Goal: Task Accomplishment & Management: Manage account settings

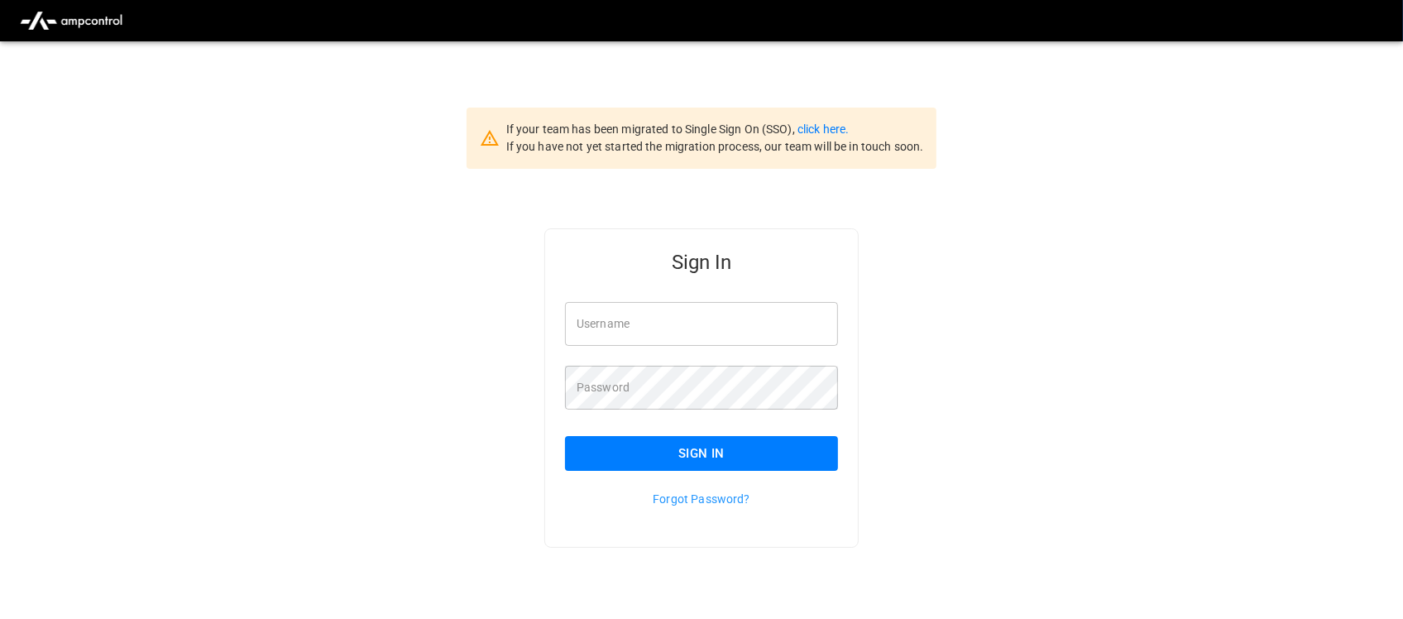
type input "**********"
click at [700, 325] on input "**********" at bounding box center [701, 324] width 273 height 44
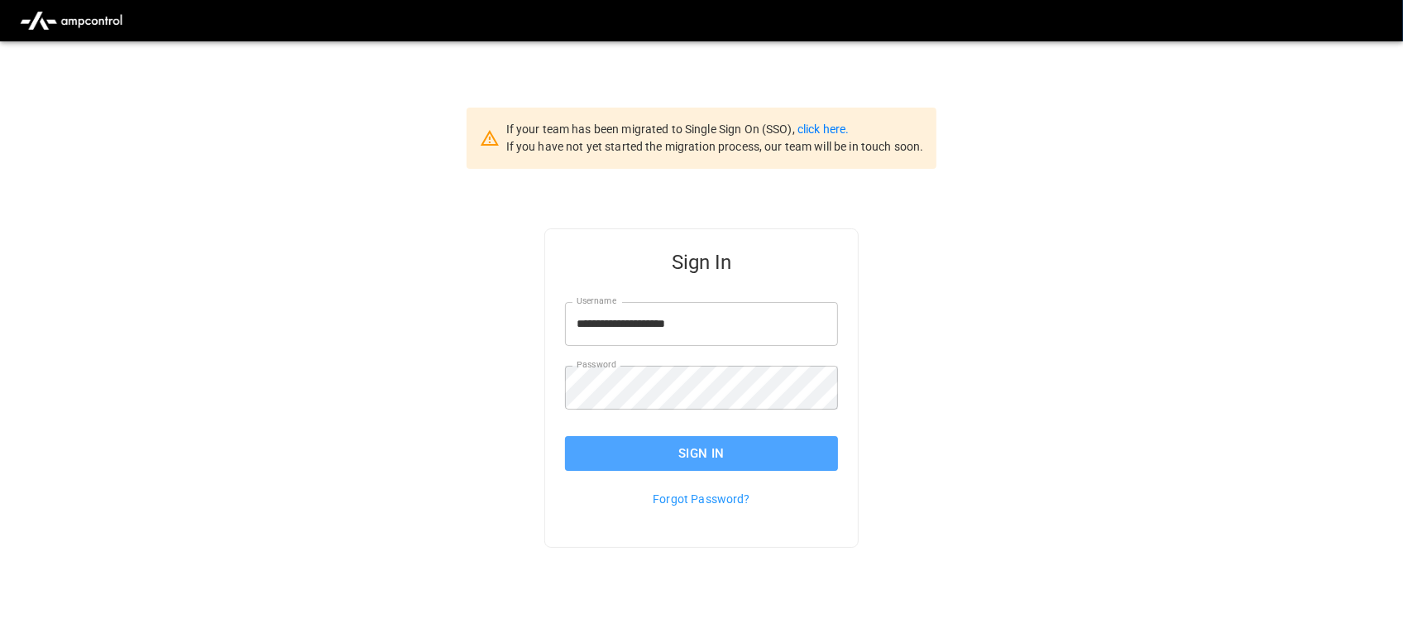
click at [699, 457] on button "Sign In" at bounding box center [701, 453] width 273 height 35
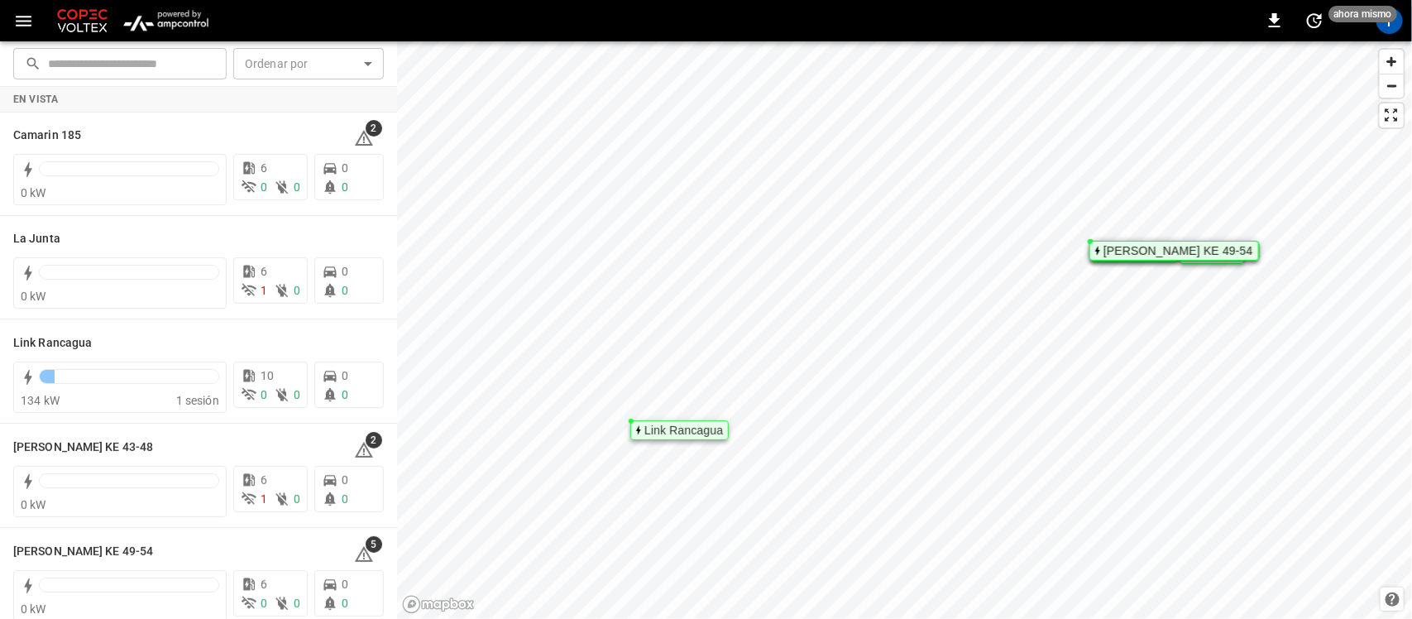
click at [165, 17] on img "menu" at bounding box center [165, 20] width 97 height 31
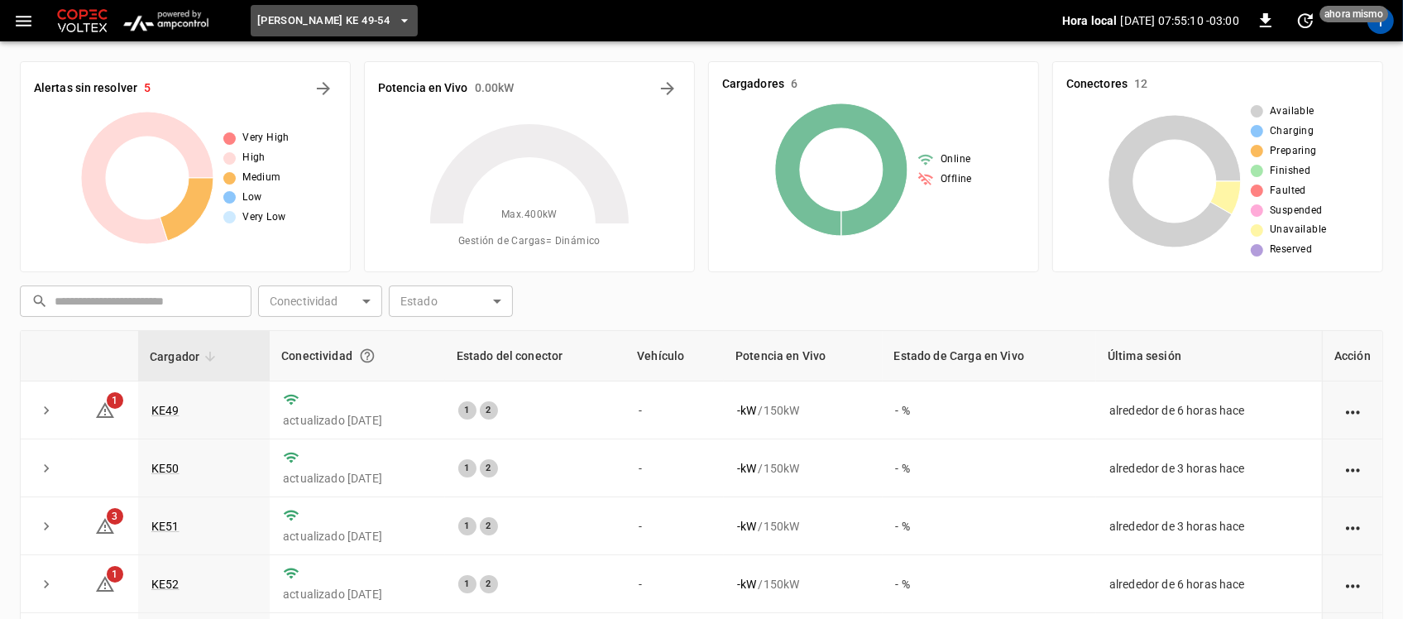
click at [396, 26] on icon "button" at bounding box center [404, 20] width 17 height 17
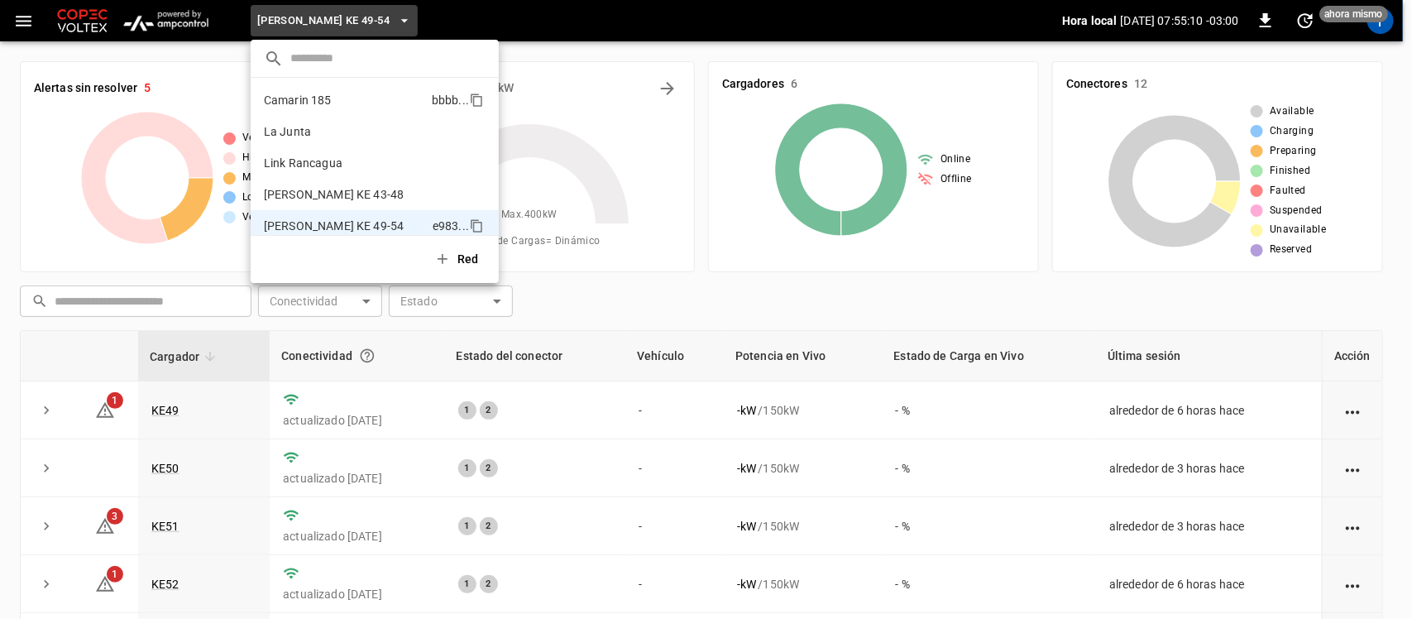
scroll to position [13, 0]
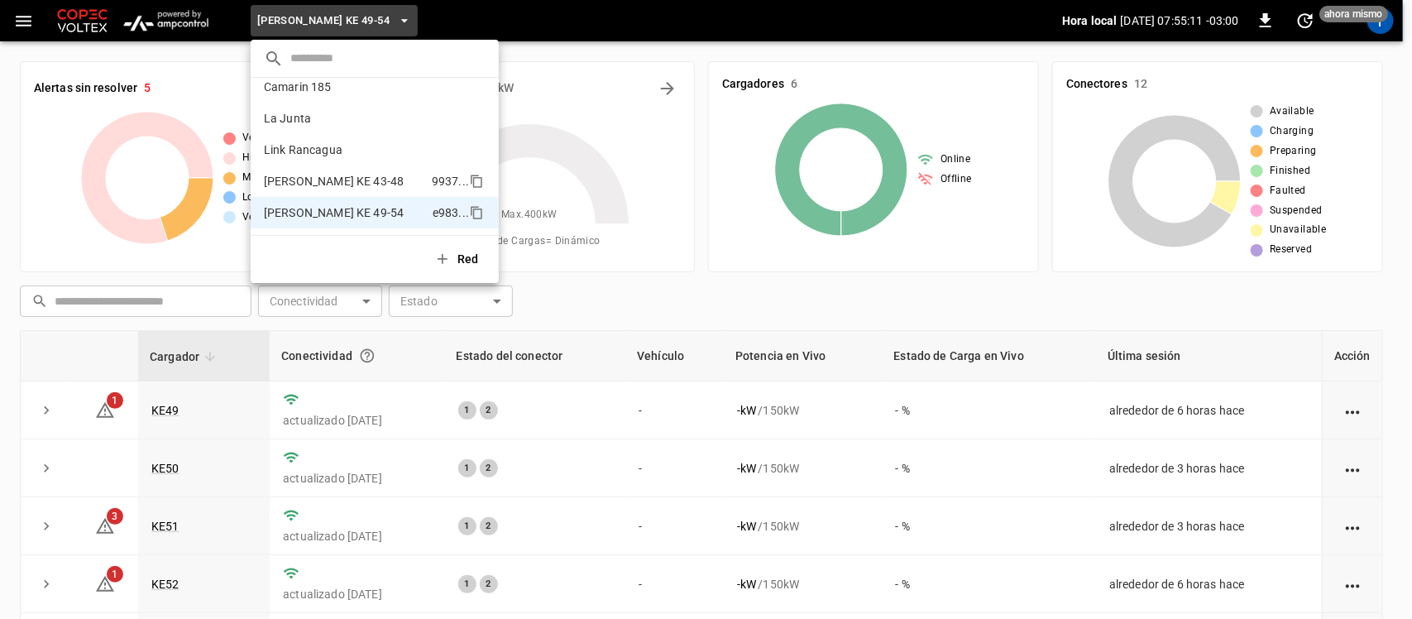
click at [324, 184] on p "[PERSON_NAME] KE 43-48" at bounding box center [344, 181] width 161 height 17
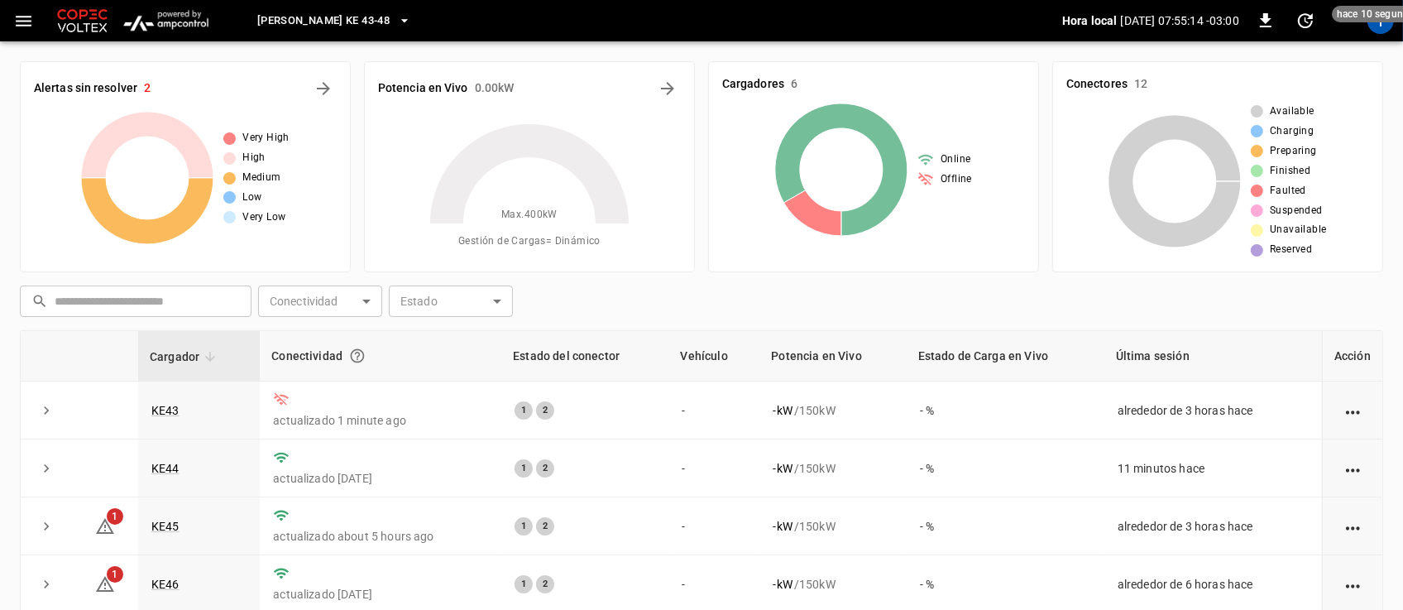
click at [372, 17] on span "[PERSON_NAME] KE 43-48" at bounding box center [323, 21] width 132 height 19
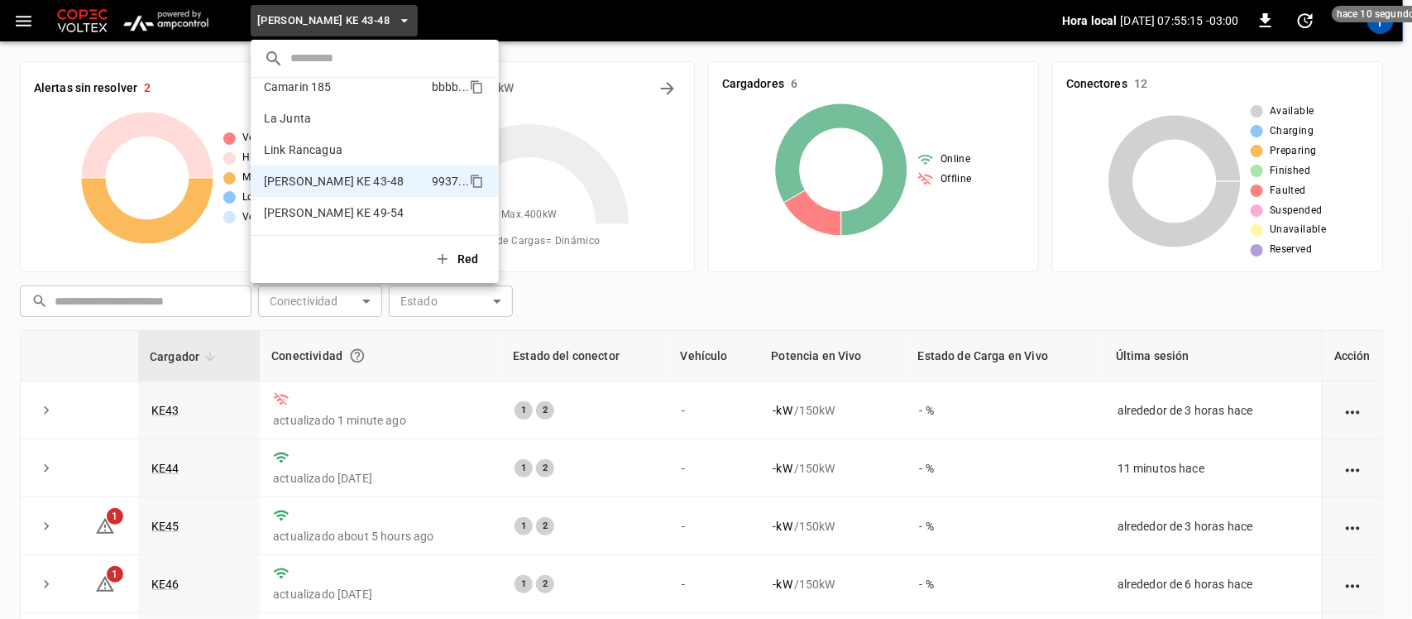
click at [337, 91] on p "Camarin 185" at bounding box center [344, 87] width 161 height 17
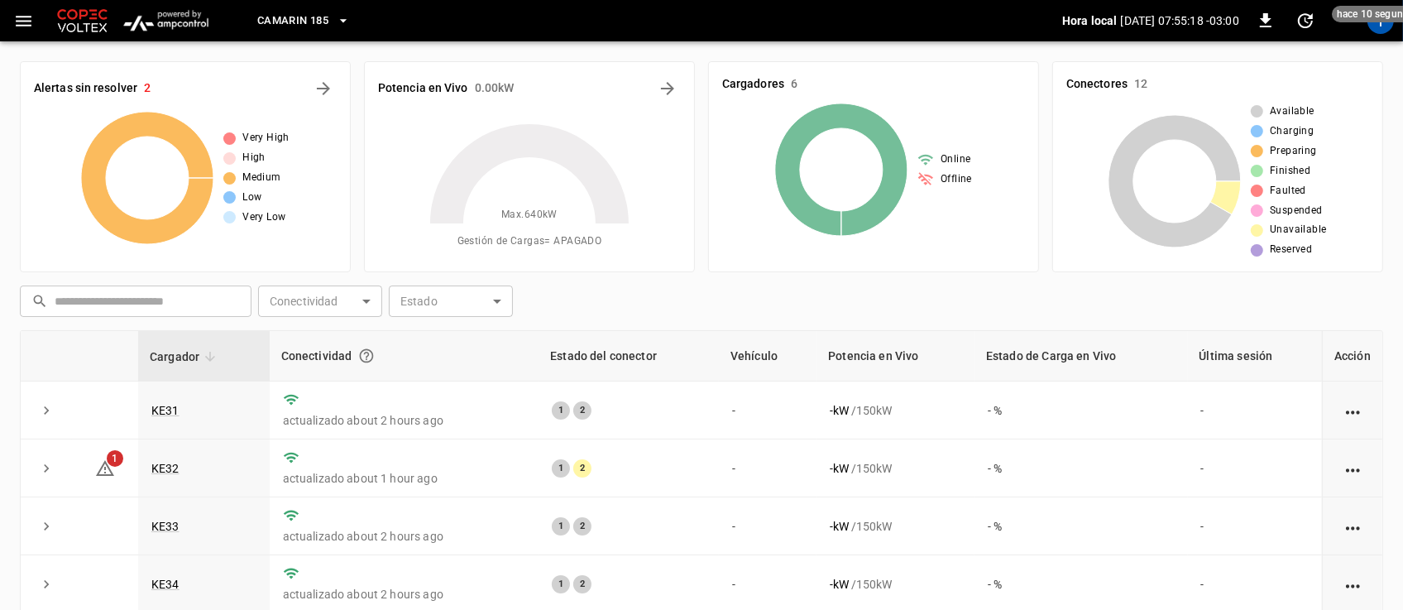
click at [337, 23] on icon "button" at bounding box center [343, 20] width 17 height 17
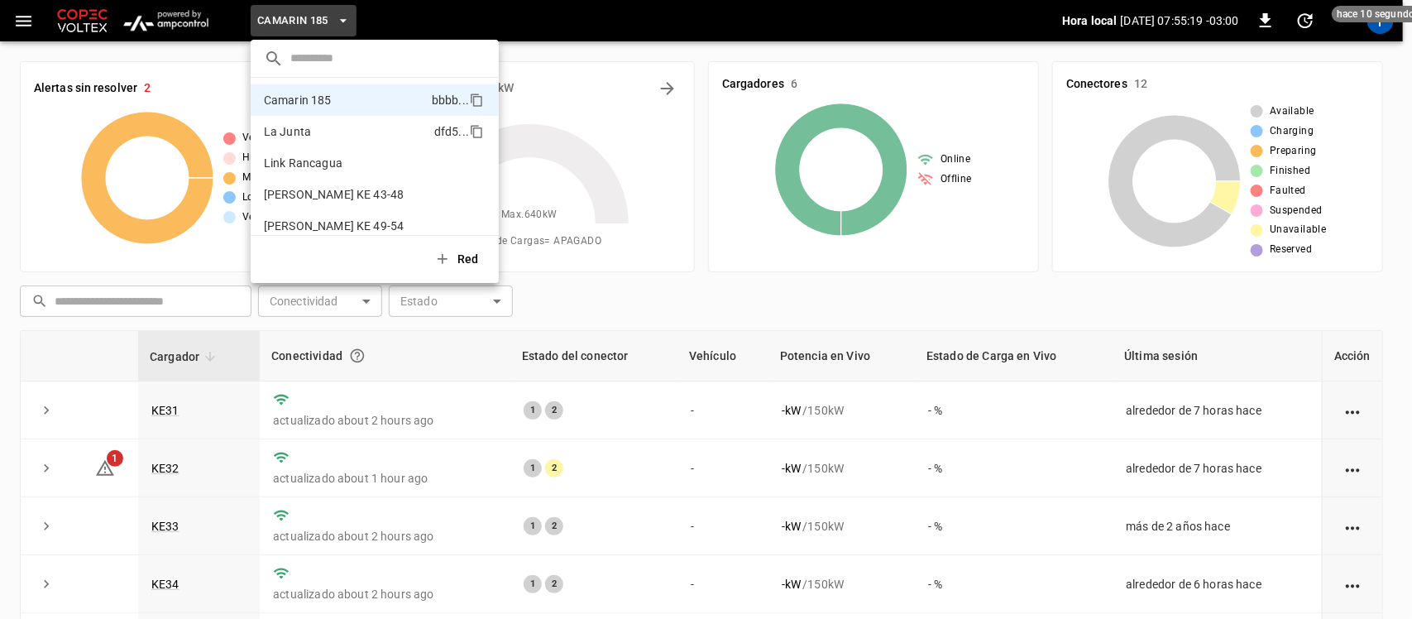
click at [309, 131] on p "La Junta" at bounding box center [346, 131] width 164 height 17
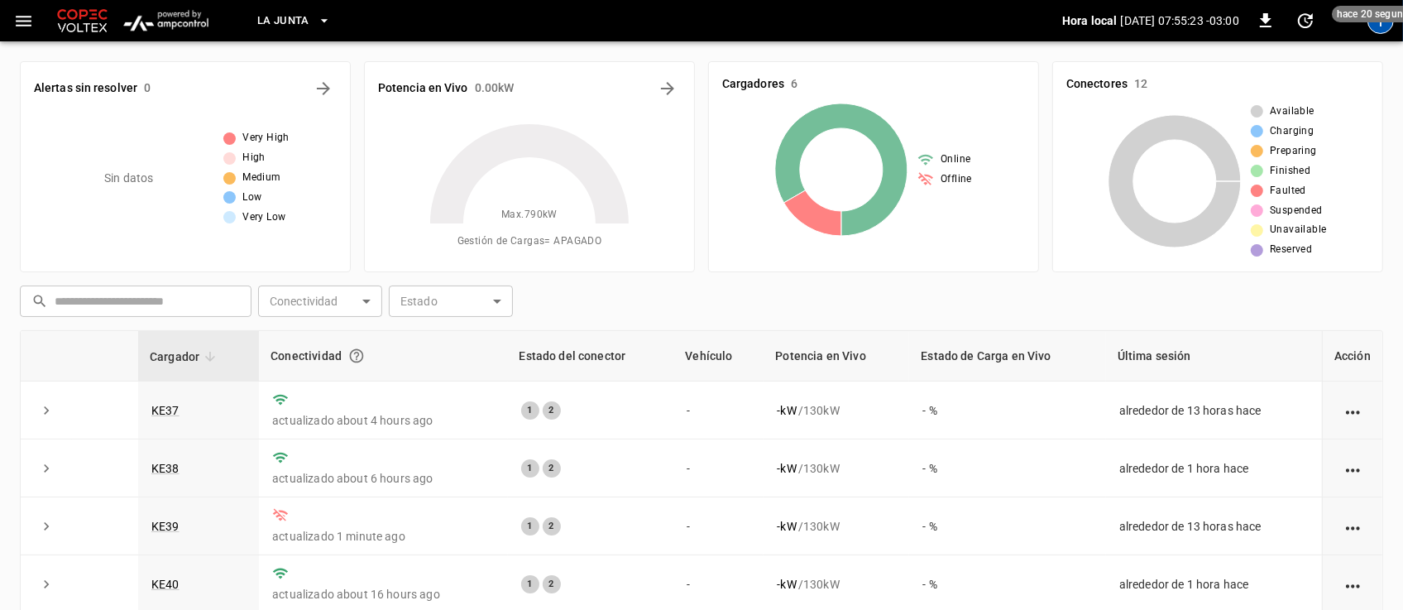
click at [1383, 27] on div "T" at bounding box center [1380, 20] width 26 height 26
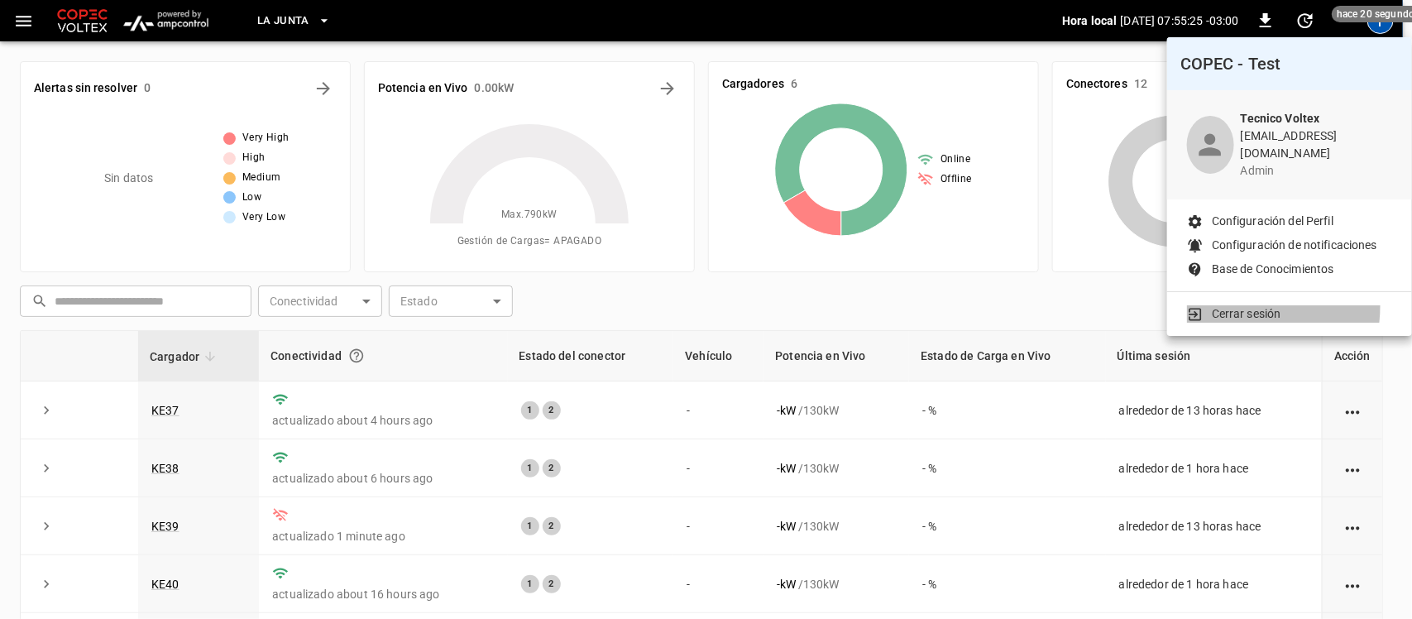
click at [1229, 305] on p "Cerrar sesión" at bounding box center [1246, 313] width 69 height 17
